Goal: Task Accomplishment & Management: Manage account settings

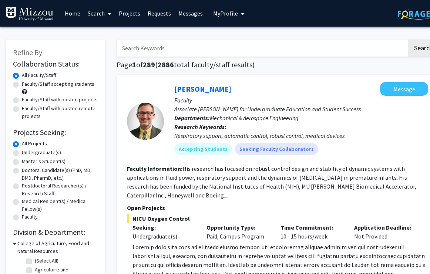
click at [405, 15] on img at bounding box center [421, 13] width 46 height 11
click at [225, 15] on span "My Profile" at bounding box center [225, 13] width 25 height 7
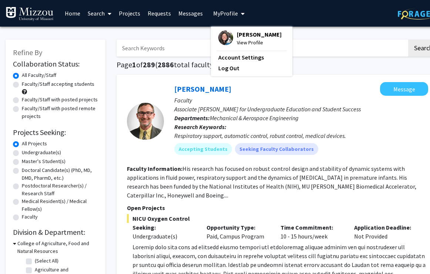
click at [238, 35] on span "[PERSON_NAME]" at bounding box center [259, 34] width 45 height 8
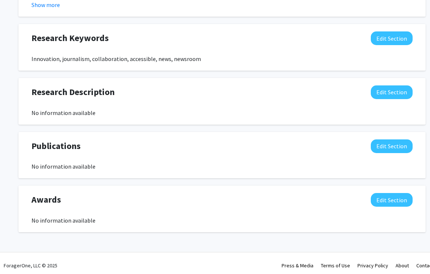
scroll to position [468, 0]
